Goal: Task Accomplishment & Management: Use online tool/utility

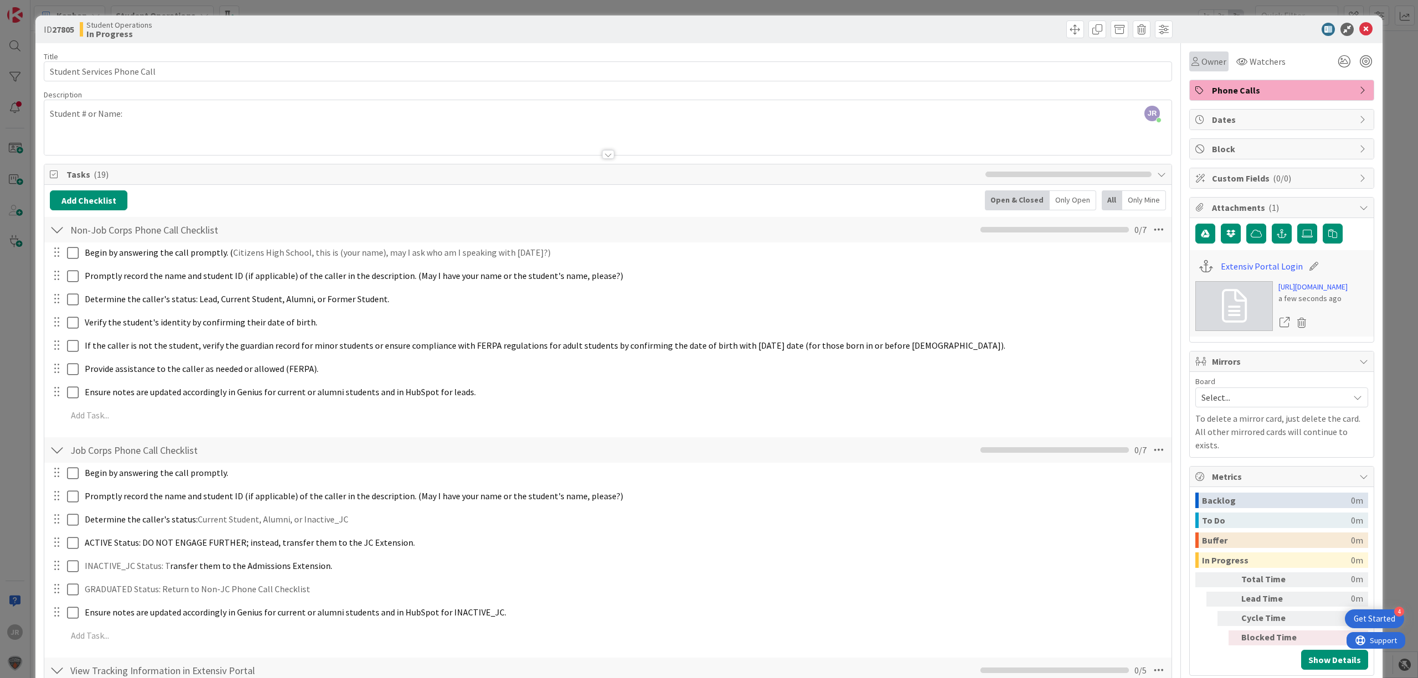
click at [1191, 58] on icon at bounding box center [1195, 61] width 8 height 9
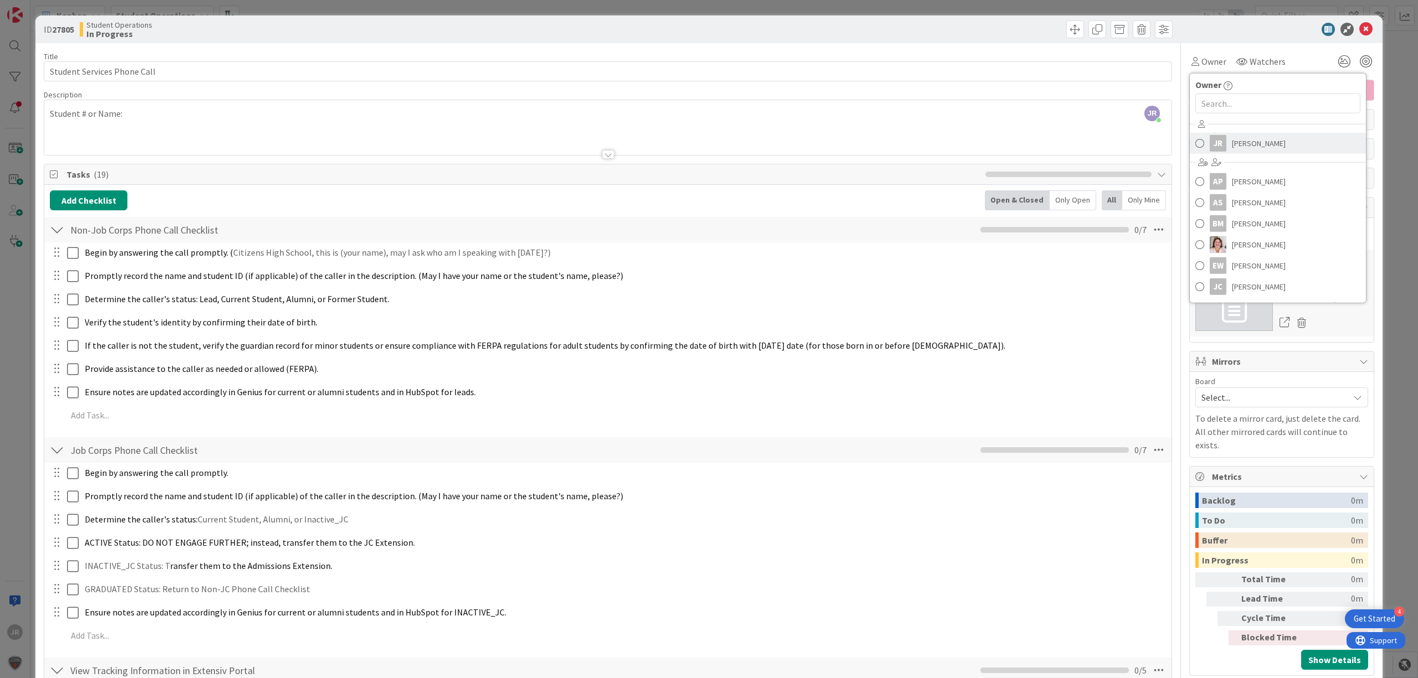
click at [1232, 150] on span "[PERSON_NAME]" at bounding box center [1259, 143] width 54 height 17
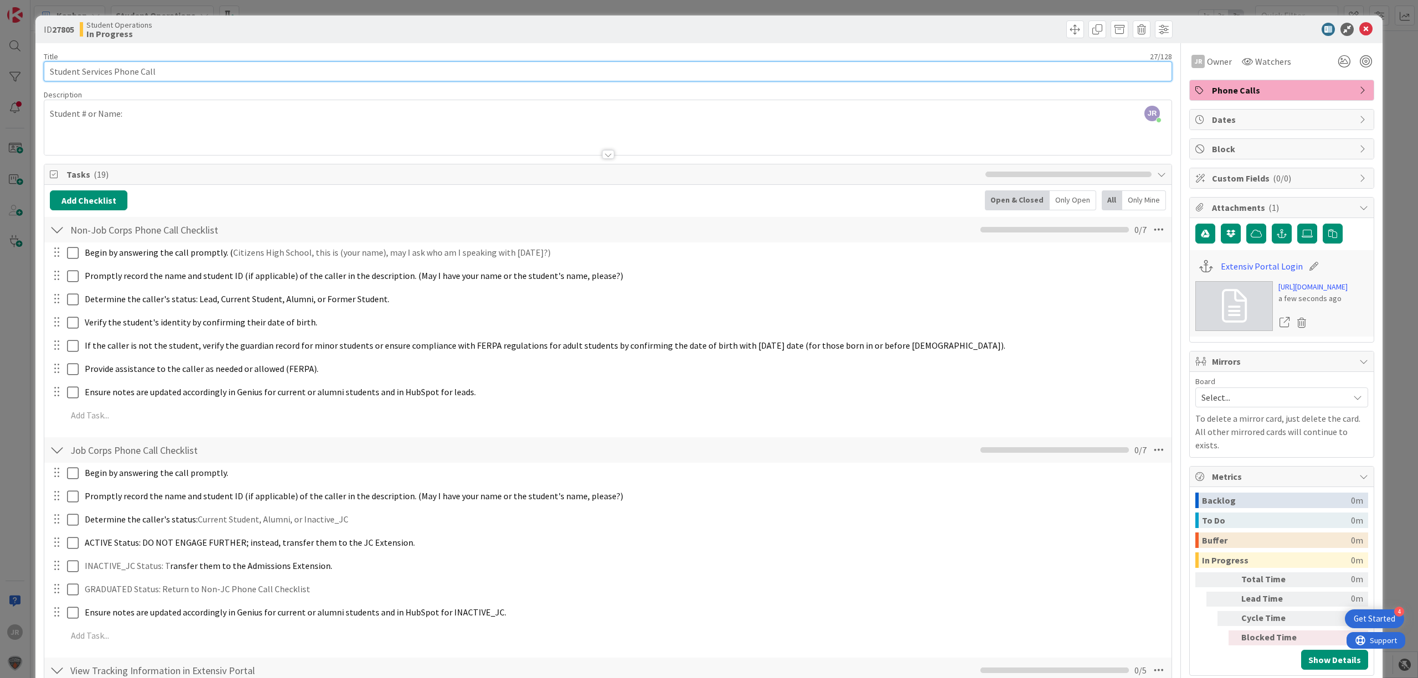
click at [306, 74] on input "Student Services Phone Call" at bounding box center [608, 71] width 1128 height 20
type input "Student Services Phone Call - [PERSON_NAME]"
click at [1070, 28] on span at bounding box center [1075, 29] width 18 height 18
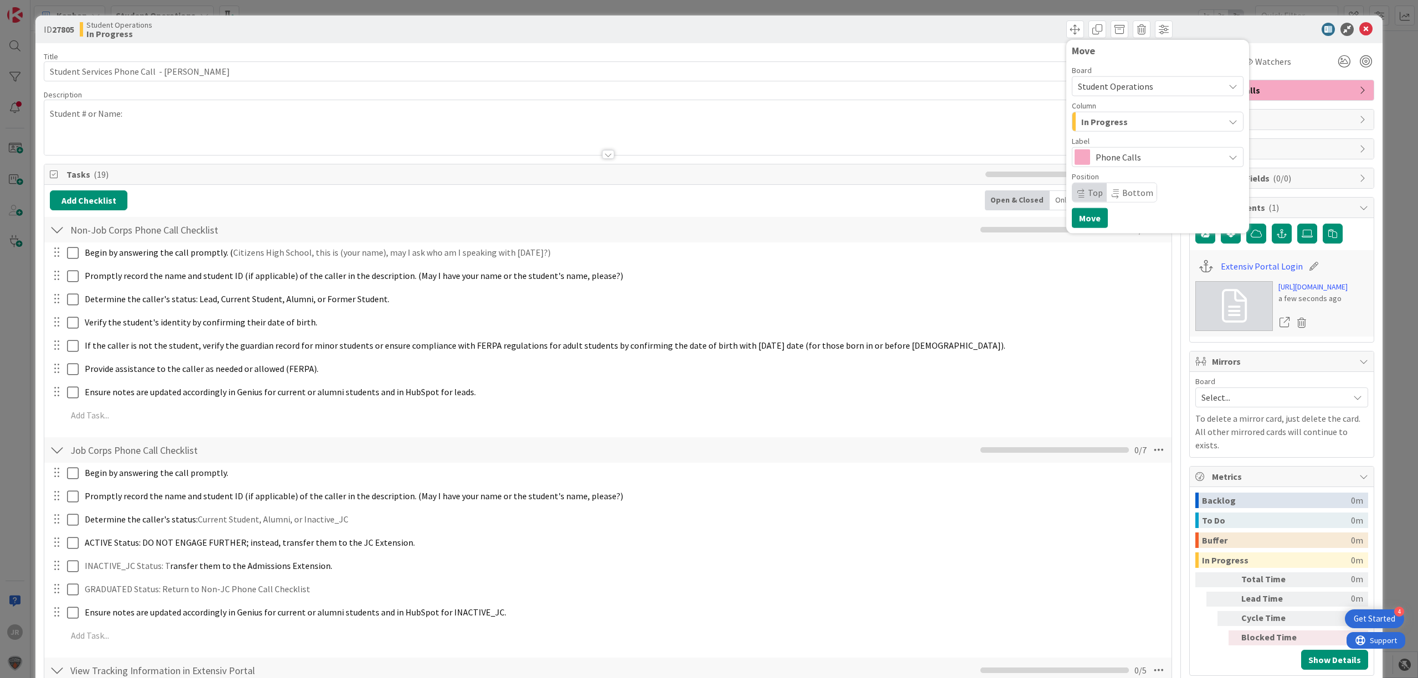
click at [1091, 122] on span "In Progress" at bounding box center [1104, 122] width 47 height 14
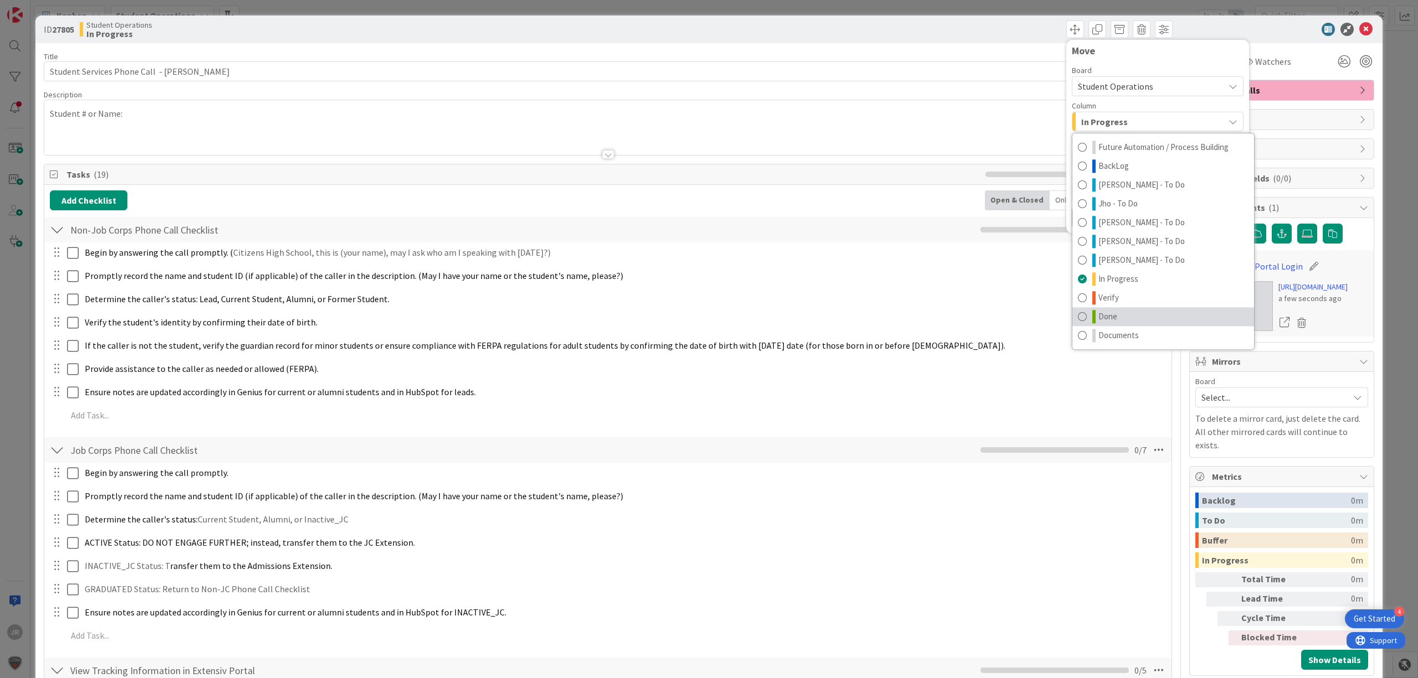
click at [1121, 315] on link "Done" at bounding box center [1163, 316] width 182 height 19
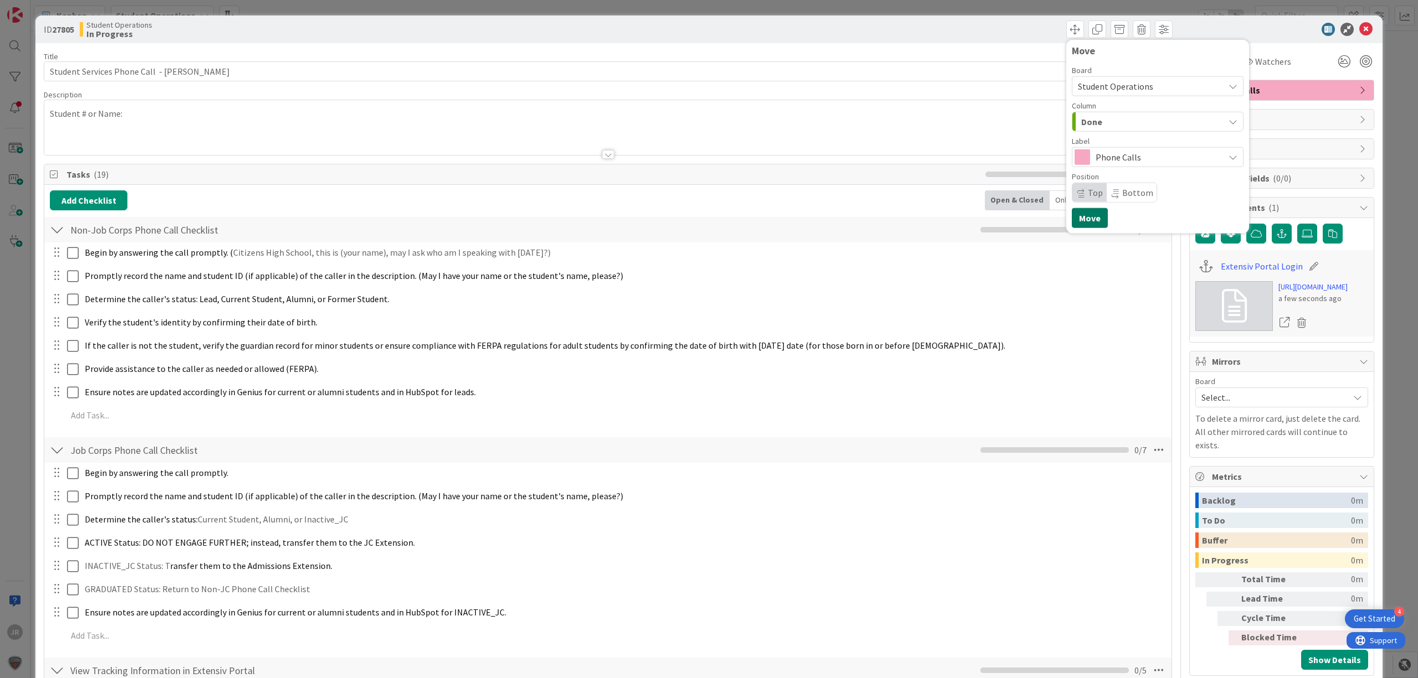
click at [1078, 225] on button "Move" at bounding box center [1090, 218] width 36 height 20
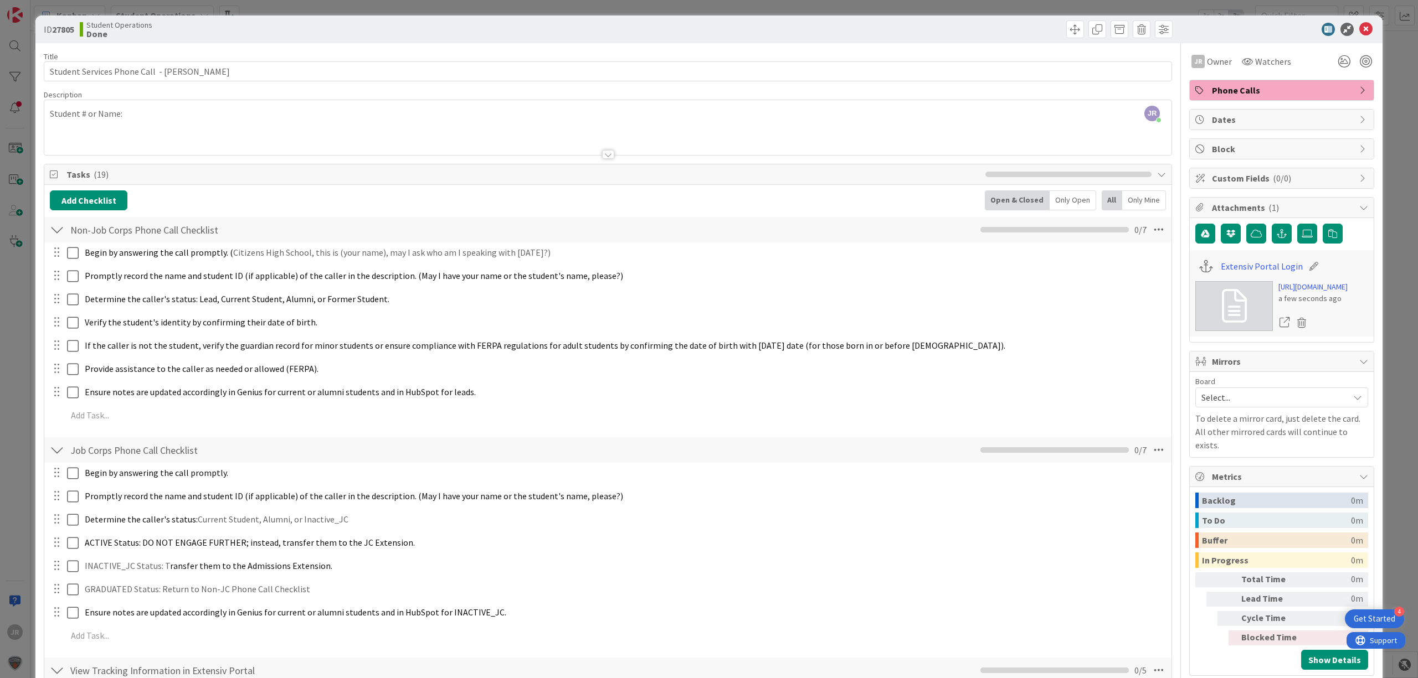
click at [740, 12] on div "ID 27805 Student Operations Done Move Move Title 42 / 128 Student Services Phon…" at bounding box center [709, 339] width 1418 height 678
